Goal: Task Accomplishment & Management: Use online tool/utility

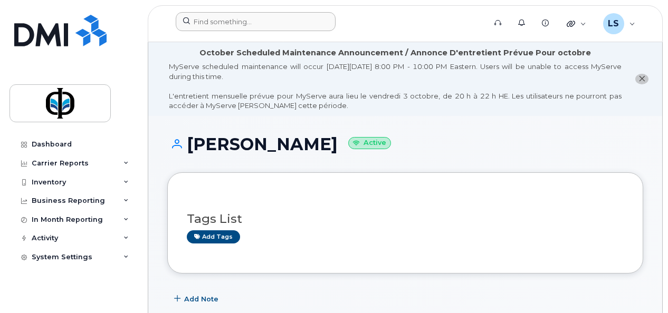
scroll to position [84, 0]
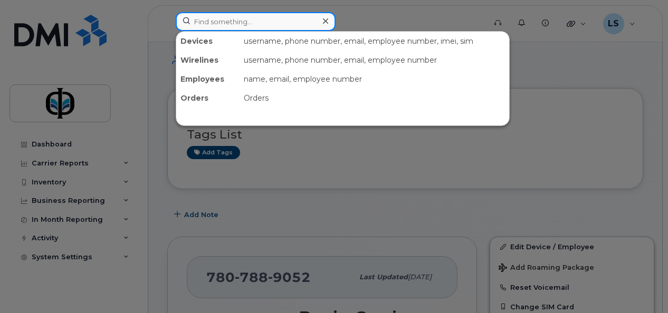
click at [212, 18] on input at bounding box center [256, 21] width 160 height 19
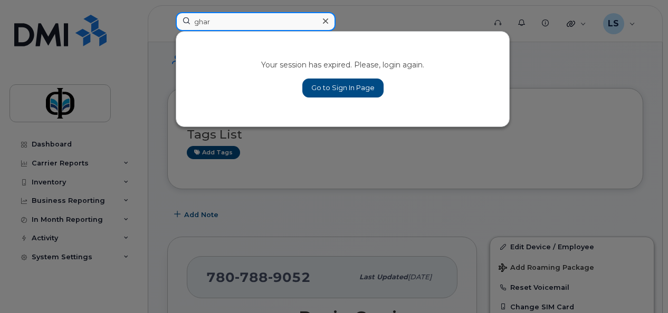
type input "ghar"
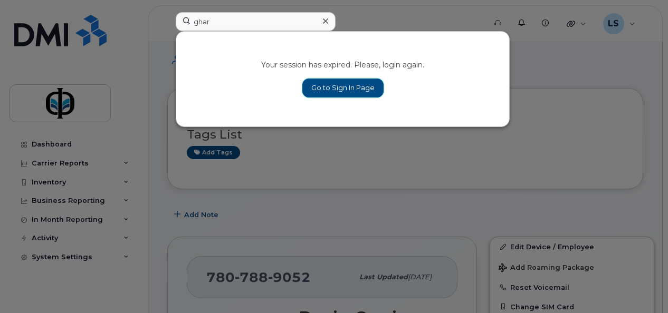
click at [329, 96] on link "Go to Sign In Page" at bounding box center [342, 88] width 81 height 19
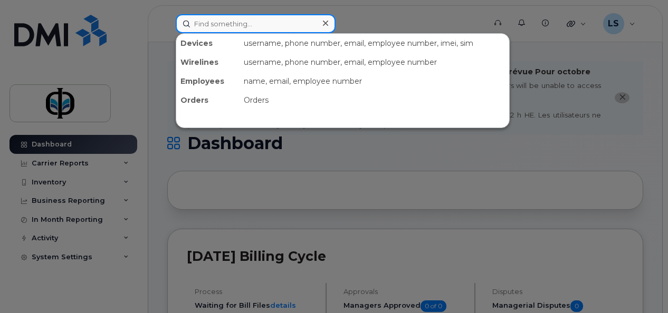
click at [254, 23] on input at bounding box center [256, 23] width 160 height 19
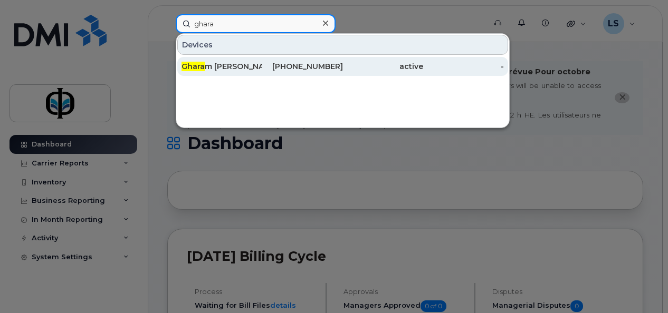
type input "ghara"
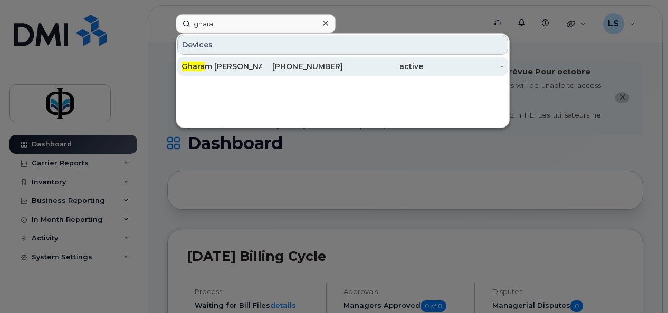
click at [238, 64] on div "Ghara m Sakran" at bounding box center [221, 66] width 81 height 11
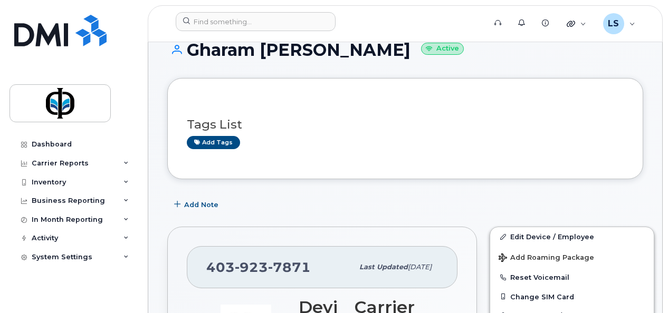
scroll to position [106, 0]
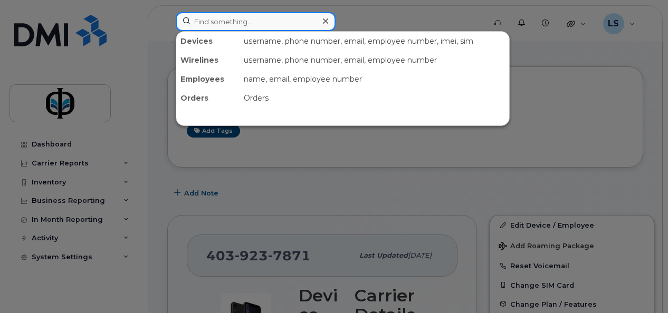
click at [297, 18] on input at bounding box center [256, 21] width 160 height 19
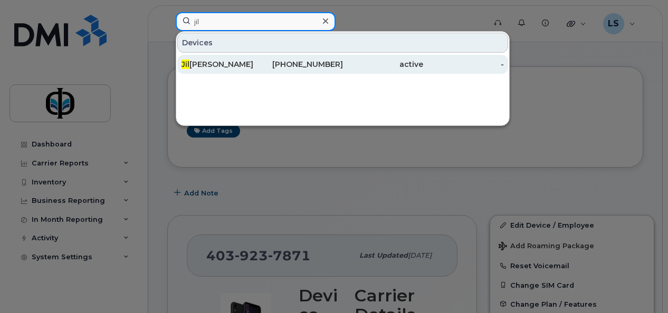
type input "jil"
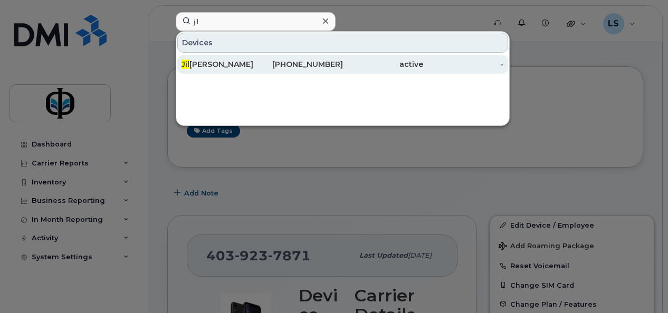
click at [277, 59] on div "403-463-9365" at bounding box center [302, 64] width 81 height 19
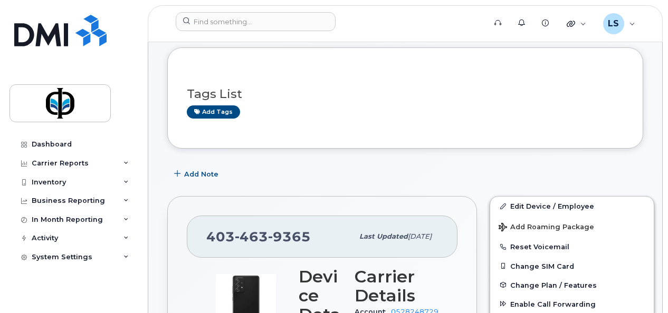
scroll to position [122, 0]
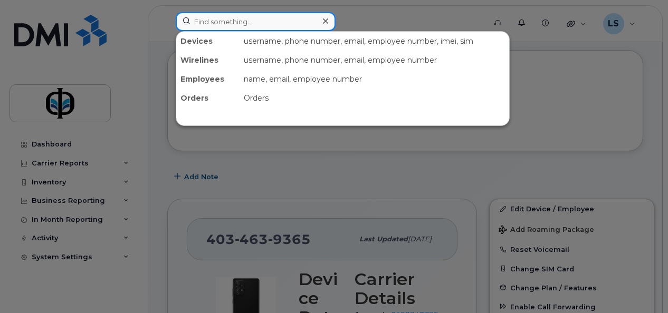
click at [272, 21] on input at bounding box center [256, 21] width 160 height 19
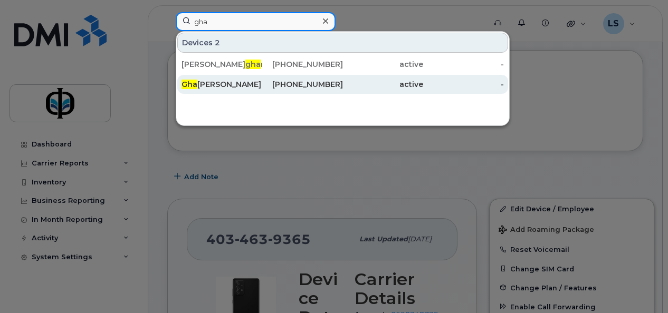
type input "gha"
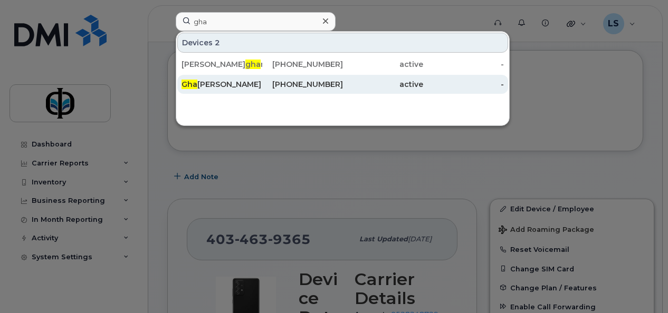
click at [264, 84] on div "403-923-7871" at bounding box center [302, 84] width 81 height 11
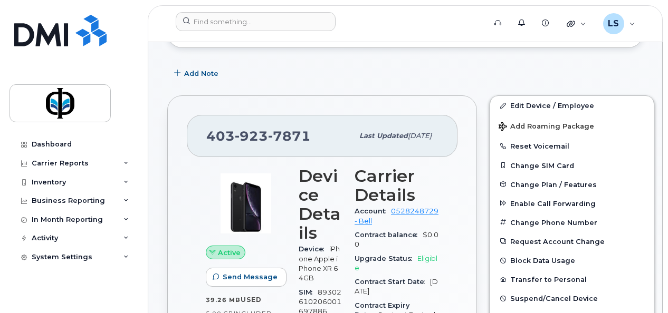
scroll to position [233, 0]
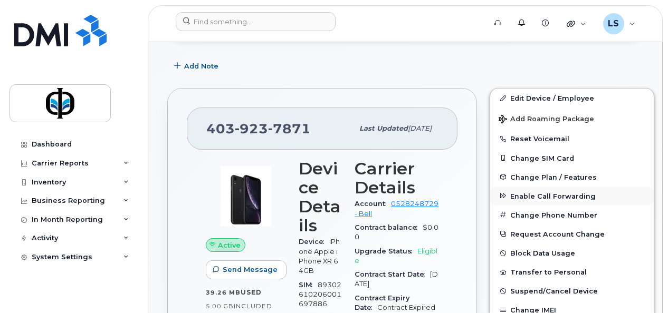
click at [525, 192] on span "Enable Call Forwarding" at bounding box center [552, 196] width 85 height 8
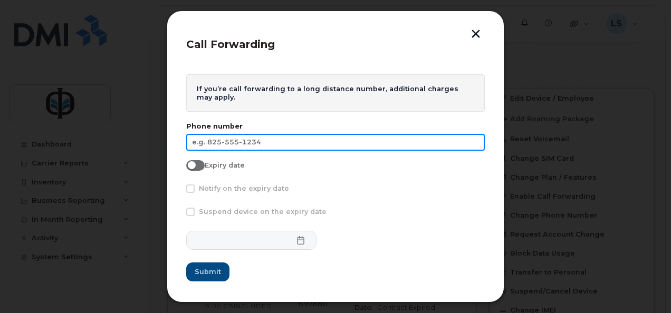
click at [277, 144] on input "text" at bounding box center [335, 142] width 298 height 17
type input "403-463-9365"
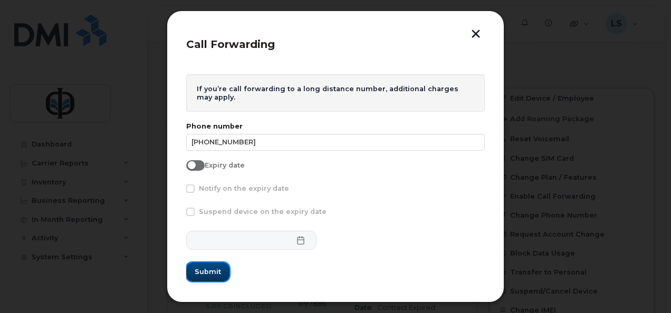
click at [202, 275] on span "Submit" at bounding box center [208, 272] width 26 height 10
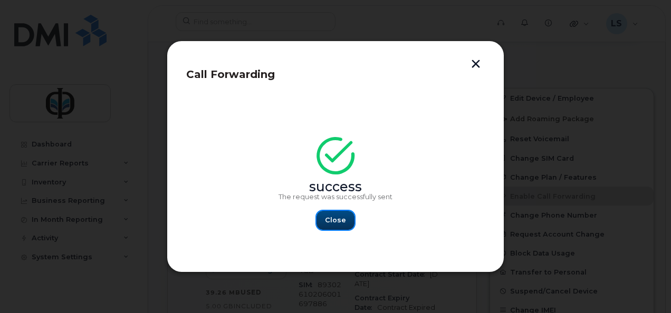
click at [333, 224] on span "Close" at bounding box center [335, 220] width 21 height 10
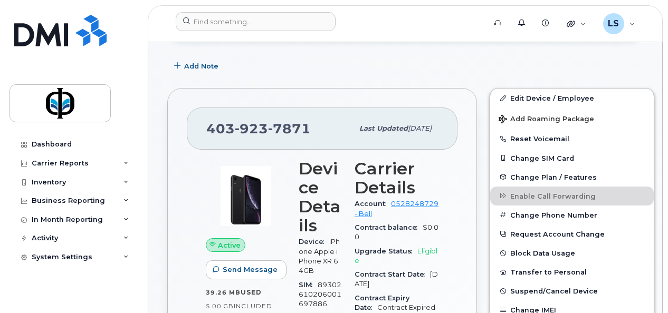
scroll to position [0, 0]
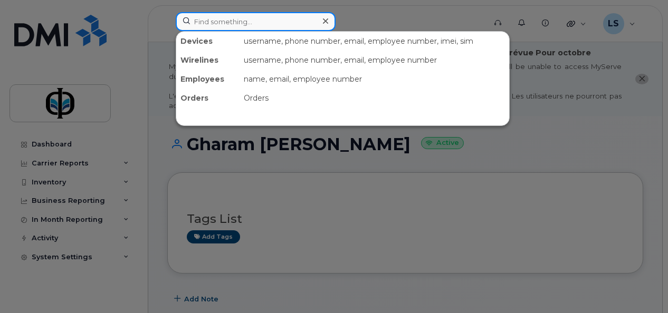
click at [226, 25] on input at bounding box center [256, 21] width 160 height 19
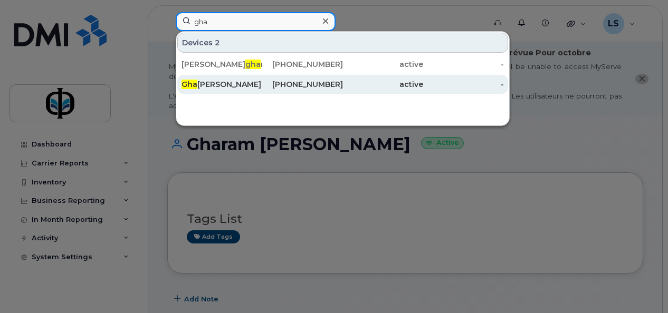
type input "gha"
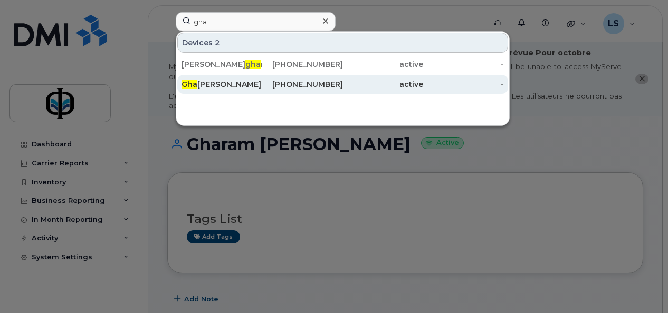
click at [227, 82] on div "Gha ram Sakran" at bounding box center [221, 84] width 81 height 11
